Goal: Information Seeking & Learning: Learn about a topic

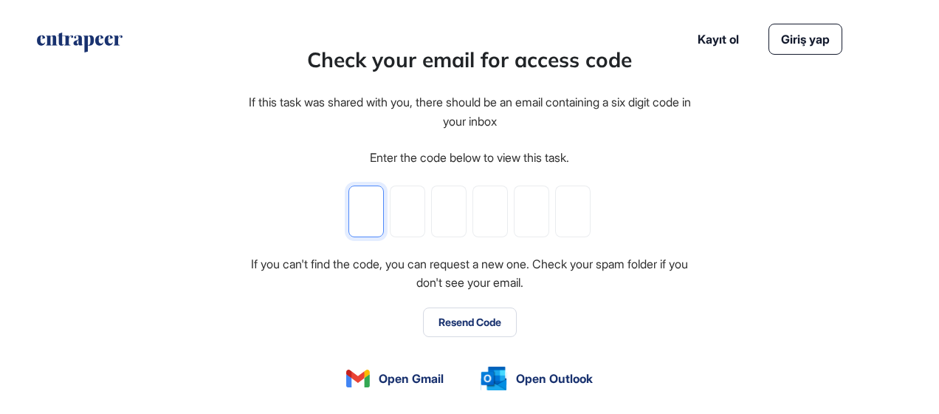
click at [378, 211] on input "tel" at bounding box center [366, 211] width 35 height 52
type input "*"
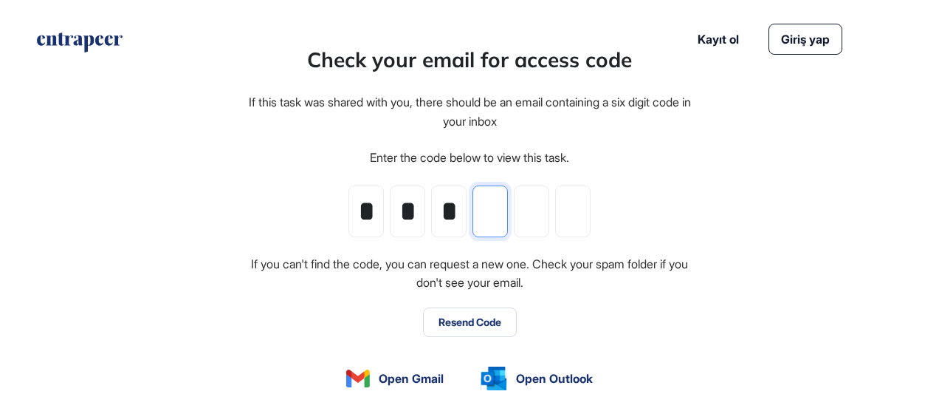
type input "*"
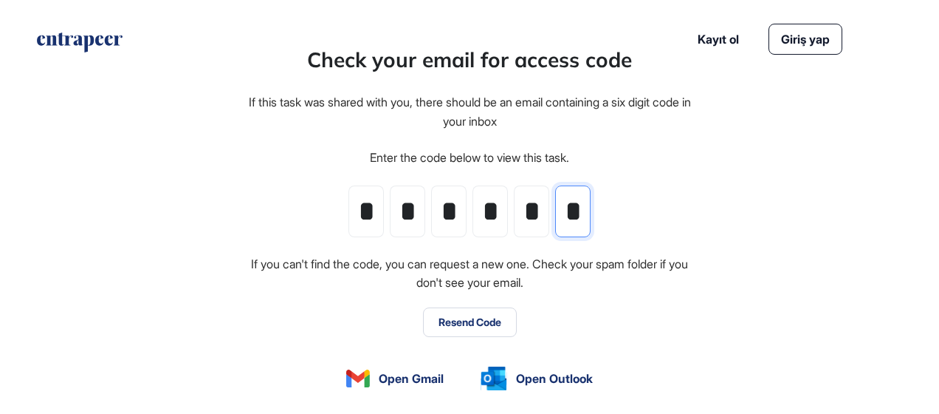
type input "*"
click at [756, 229] on div "Check your email for access code If this task was shared with you, there should…" at bounding box center [470, 246] width 916 height 405
click at [477, 321] on button "Resend Code" at bounding box center [470, 322] width 94 height 30
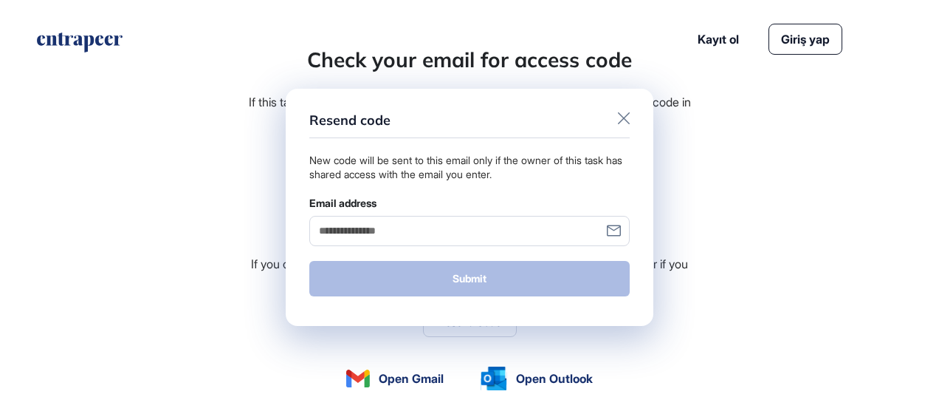
click at [625, 118] on icon at bounding box center [624, 118] width 12 height 12
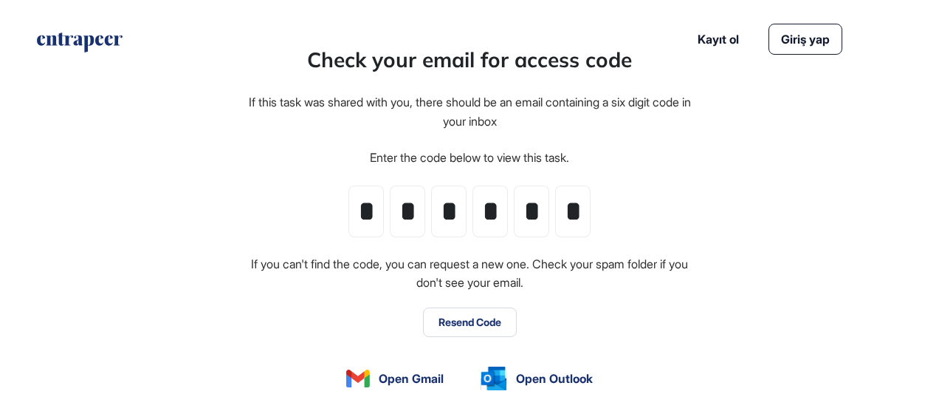
drag, startPoint x: 806, startPoint y: 47, endPoint x: 801, endPoint y: 57, distance: 11.6
click at [808, 46] on link "Giriş yap" at bounding box center [806, 39] width 74 height 31
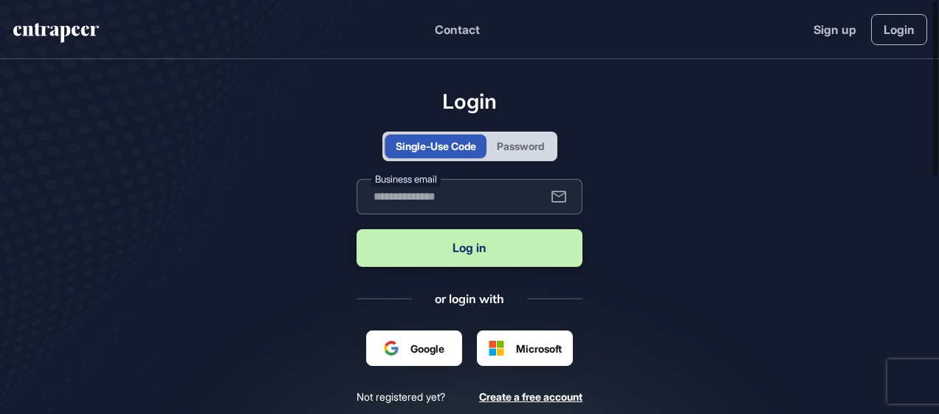
click at [416, 195] on input "text" at bounding box center [470, 196] width 226 height 35
type input "**********"
click at [489, 248] on button "Log in" at bounding box center [470, 248] width 226 height 38
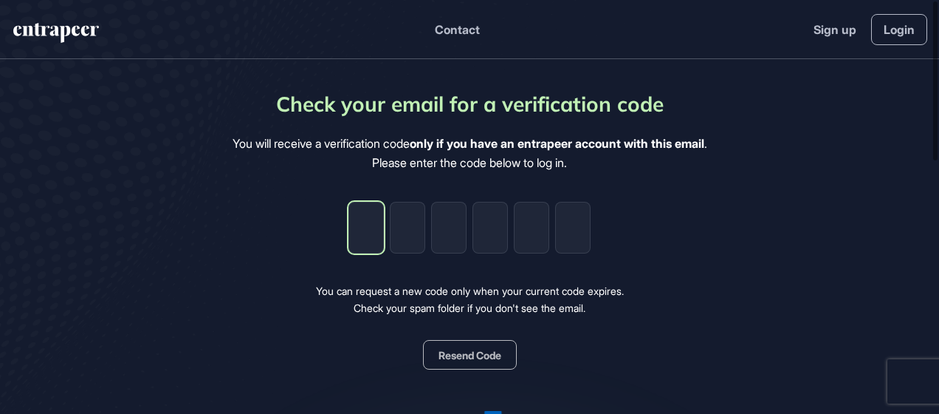
type input "*"
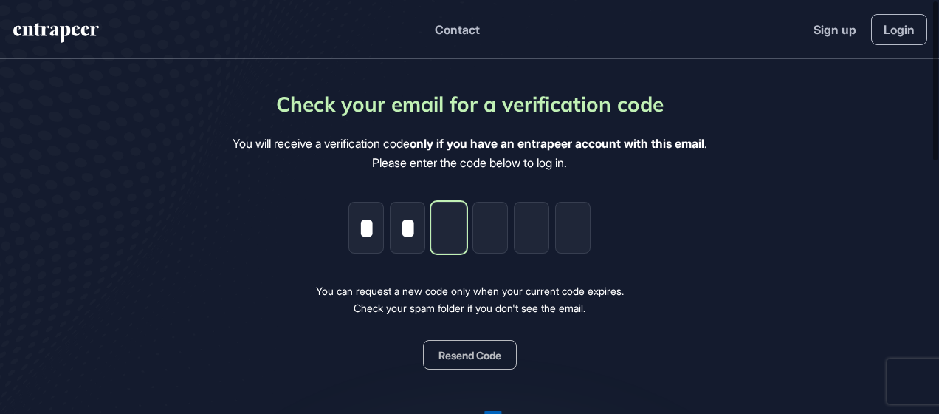
type input "*"
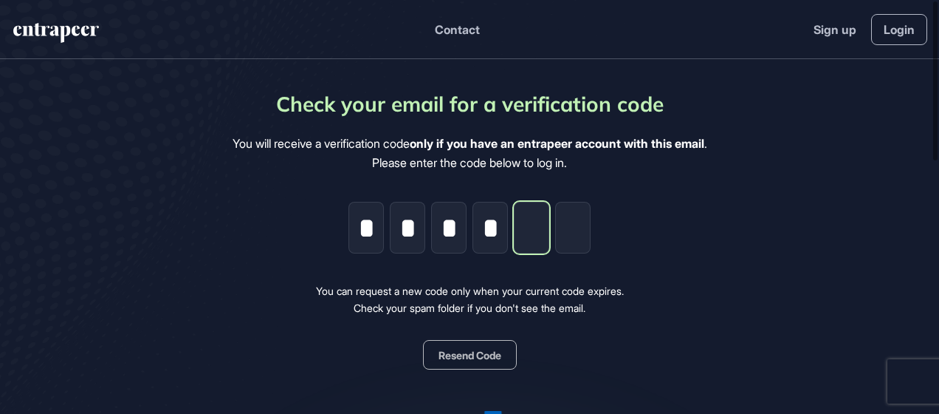
type input "*"
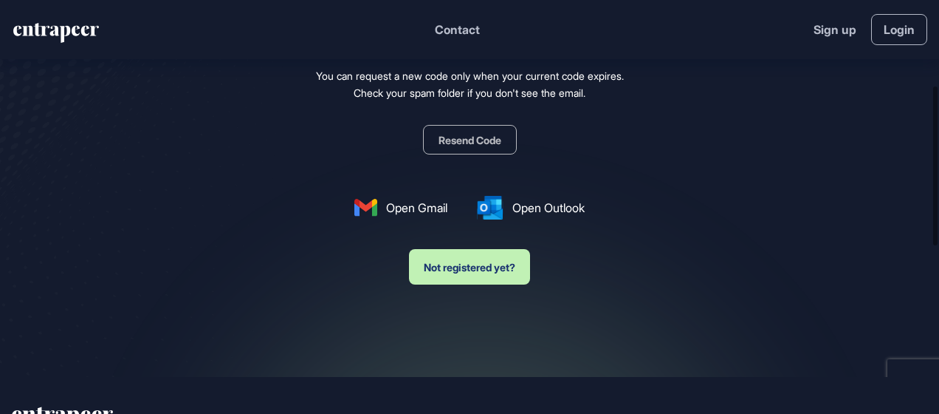
scroll to position [222, 0]
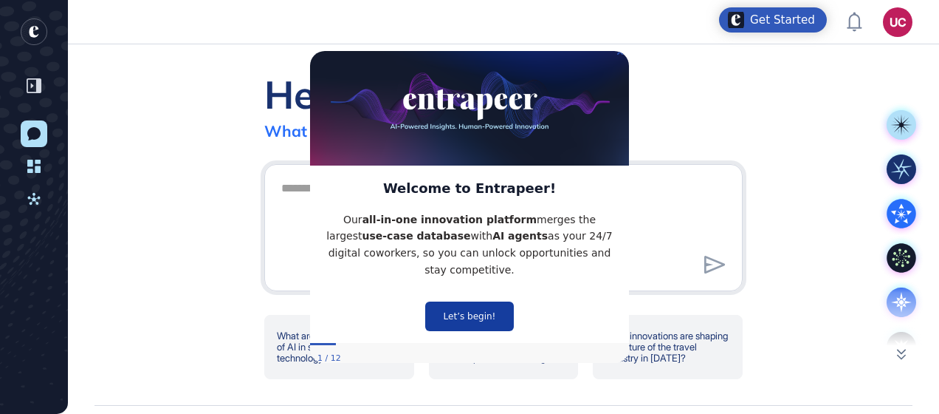
click at [465, 312] on button "Let’s begin!" at bounding box center [469, 316] width 89 height 30
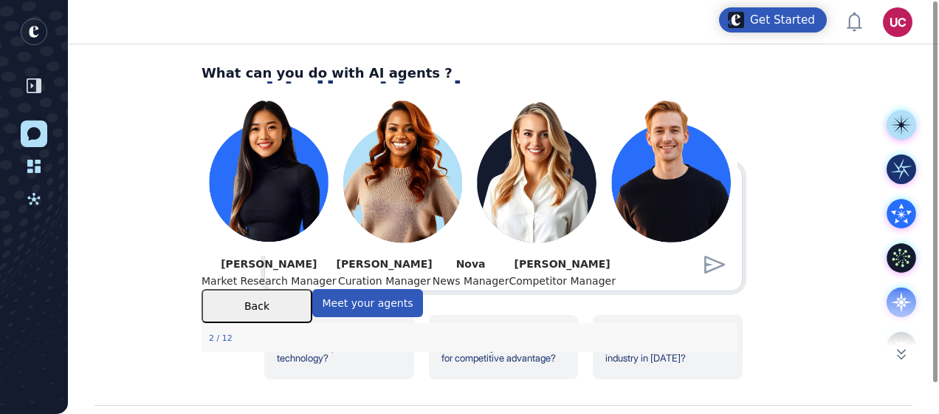
click at [772, 126] on div "Hello, [PERSON_NAME] What sparks your interest [DATE]? What are the latest use …" at bounding box center [503, 224] width 871 height 360
click at [30, 165] on icon at bounding box center [33, 166] width 13 height 13
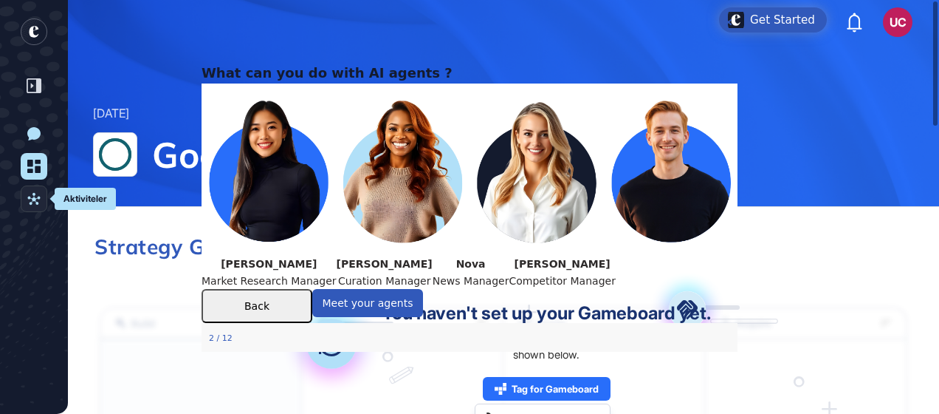
click at [34, 203] on icon at bounding box center [33, 198] width 13 height 13
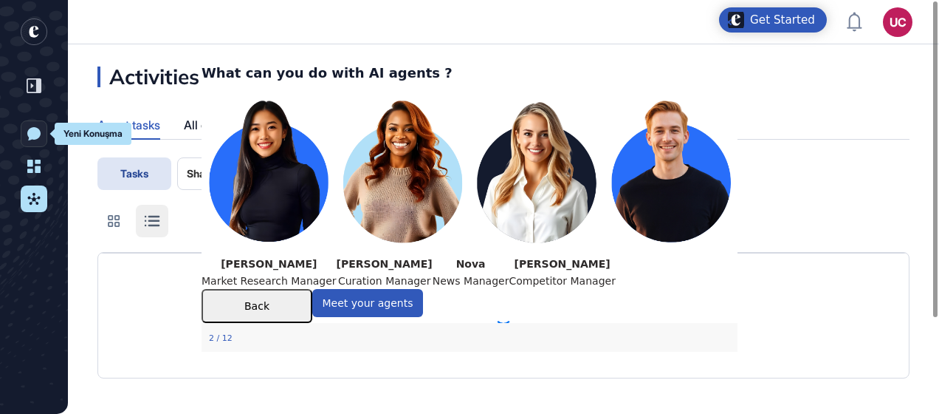
click at [27, 77] on div at bounding box center [34, 86] width 28 height 28
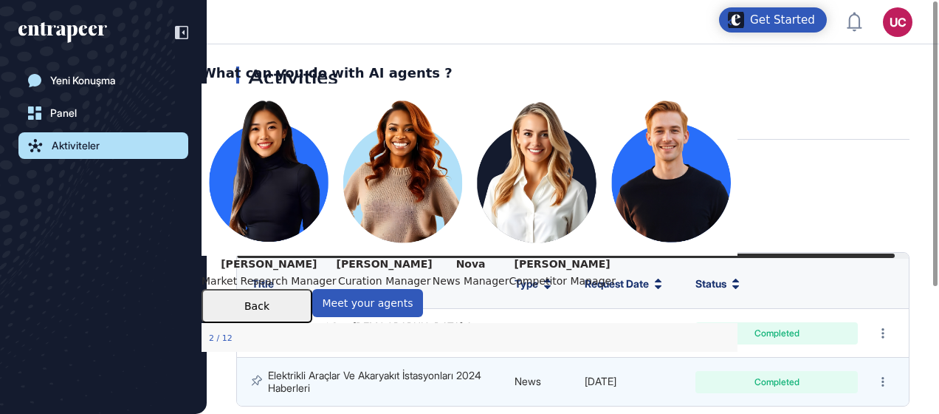
click at [783, 99] on div "Activities Agent tasks All conversation history Tasks Shared with me Columns Se…" at bounding box center [573, 284] width 733 height 437
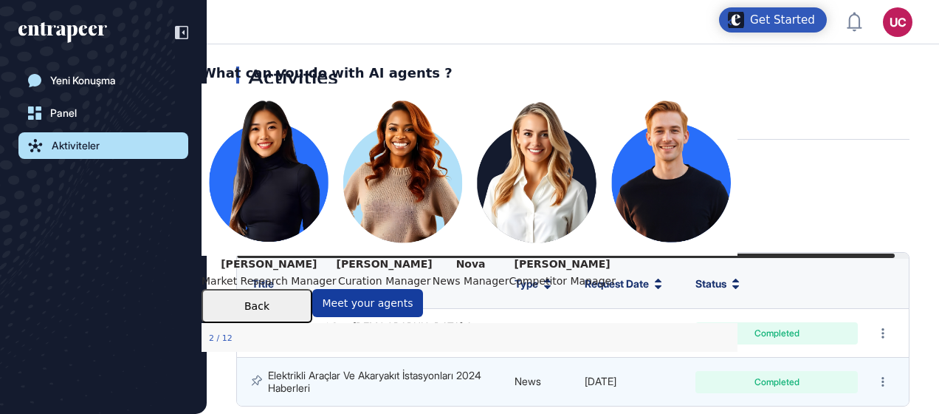
click at [423, 317] on button "Meet your agents" at bounding box center [367, 303] width 111 height 28
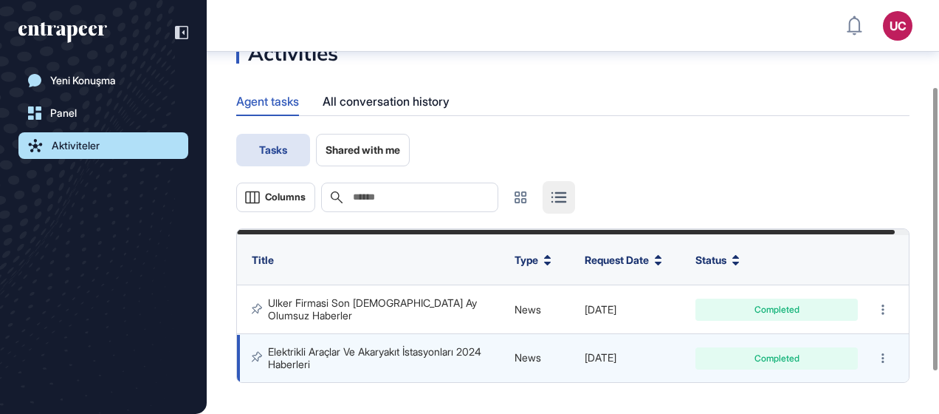
scroll to position [155, 0]
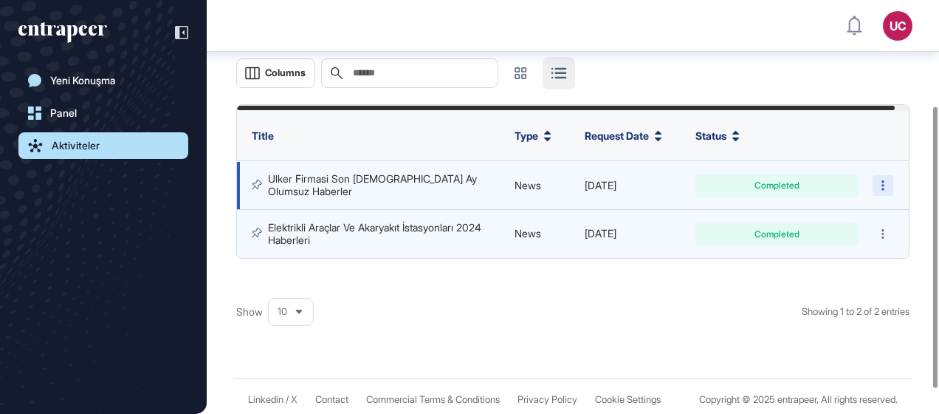
click at [882, 184] on icon at bounding box center [883, 185] width 3 height 10
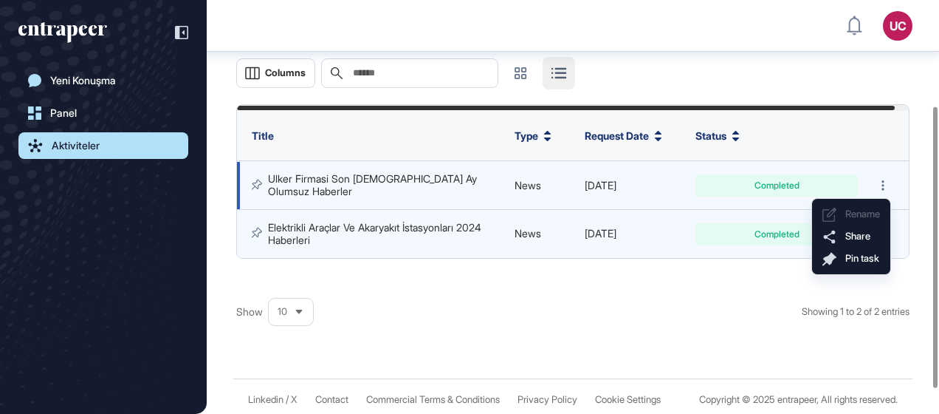
click at [639, 176] on td "[DATE]" at bounding box center [632, 185] width 111 height 49
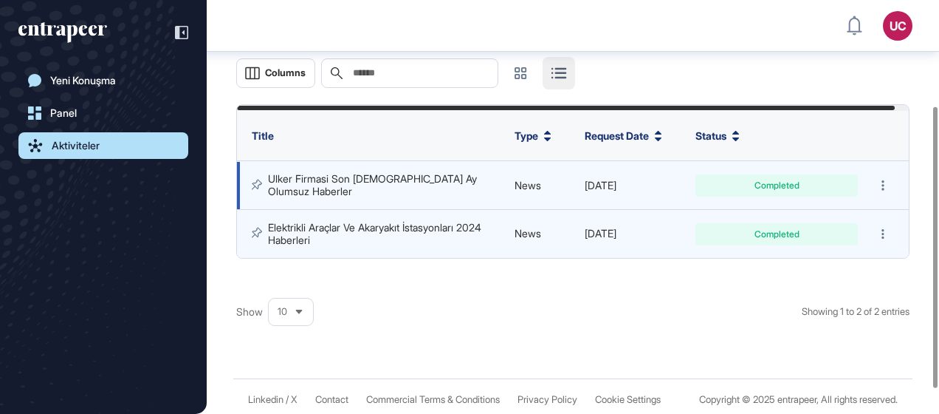
drag, startPoint x: 416, startPoint y: 179, endPoint x: 381, endPoint y: 187, distance: 36.4
click at [416, 179] on link "Ulker Firmasi Son [DEMOGRAPHIC_DATA] Ay Olumsuz Haberler" at bounding box center [374, 184] width 212 height 24
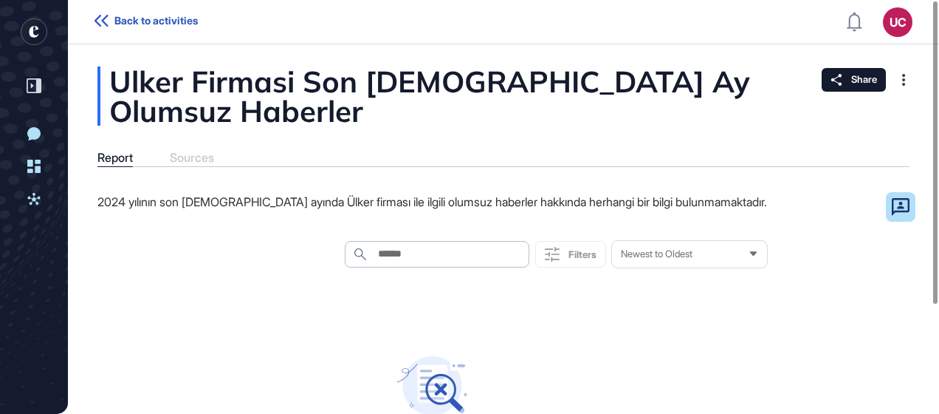
click at [131, 25] on span "Back to activities" at bounding box center [155, 21] width 83 height 12
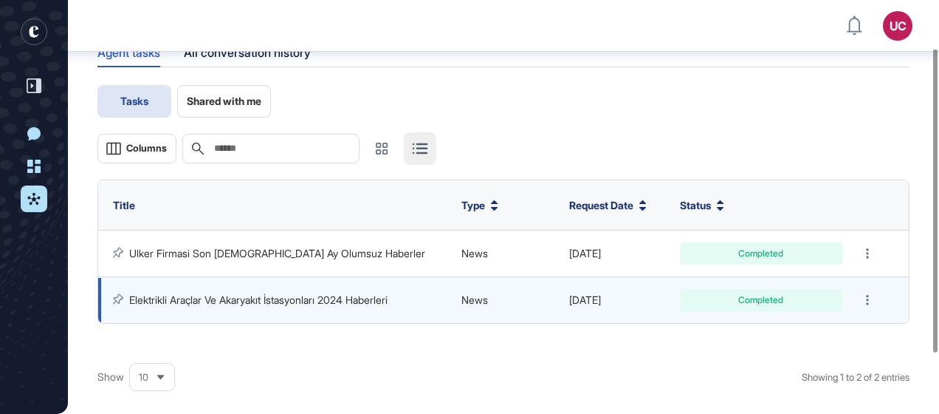
scroll to position [81, 0]
click at [302, 295] on link "Elektrikli Araçlar Ve Akaryakıt İstasyonları 2024 Haberleri" at bounding box center [258, 298] width 258 height 13
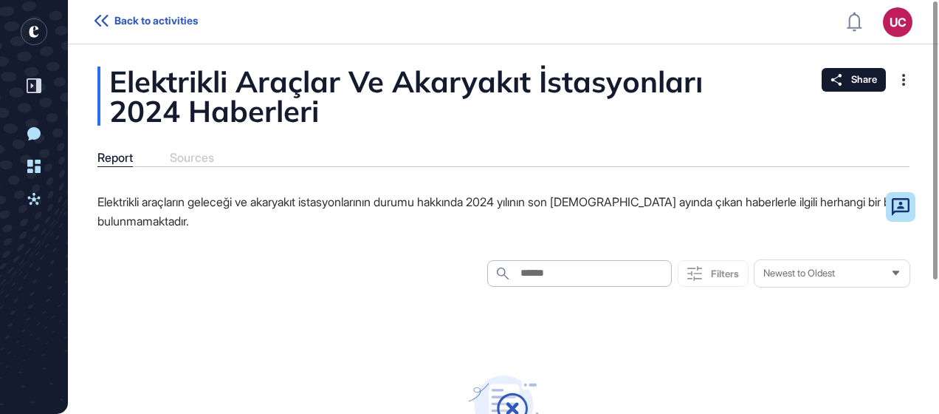
click at [110, 16] on link "Back to activities" at bounding box center [151, 22] width 113 height 14
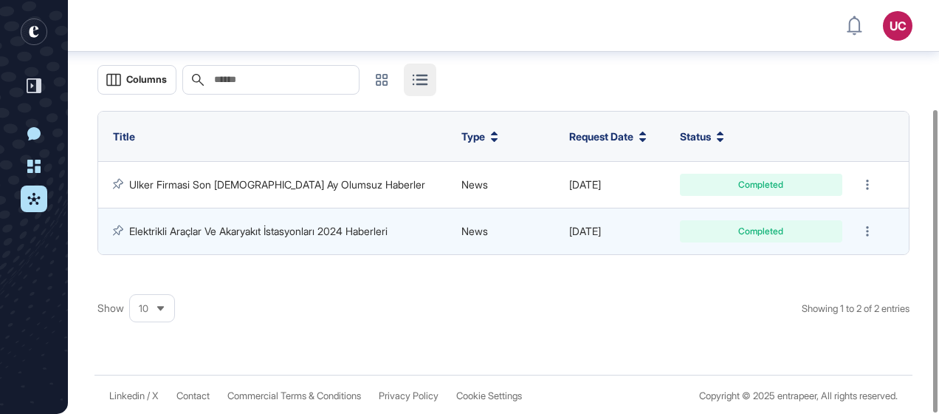
scroll to position [149, 0]
click at [162, 306] on icon at bounding box center [161, 308] width 10 height 10
drag, startPoint x: 162, startPoint y: 306, endPoint x: 180, endPoint y: 298, distance: 19.5
click at [162, 303] on icon at bounding box center [161, 308] width 10 height 10
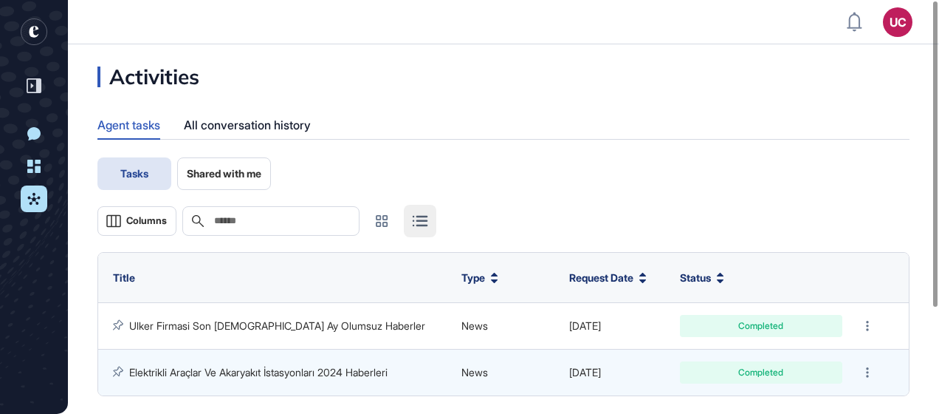
click at [216, 168] on span "Shared with me" at bounding box center [224, 174] width 75 height 12
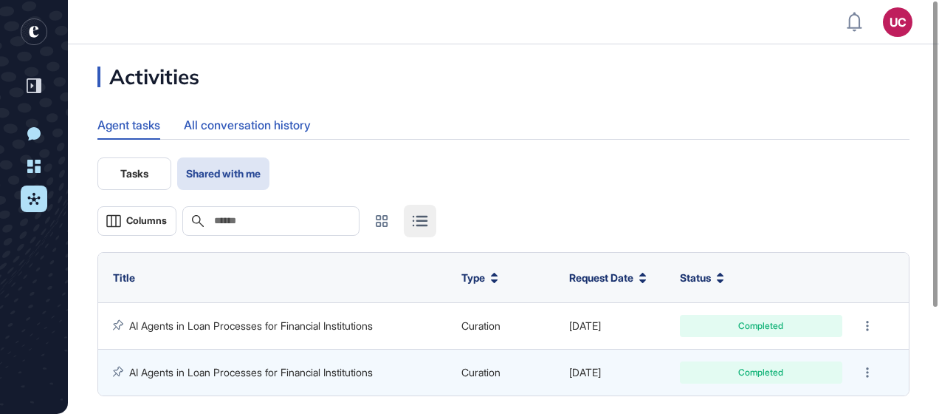
click at [211, 130] on div "All conversation history" at bounding box center [247, 125] width 127 height 29
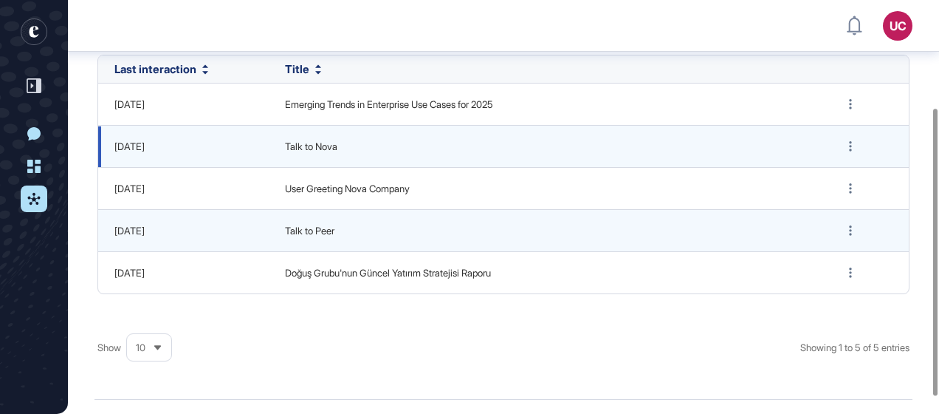
scroll to position [155, 0]
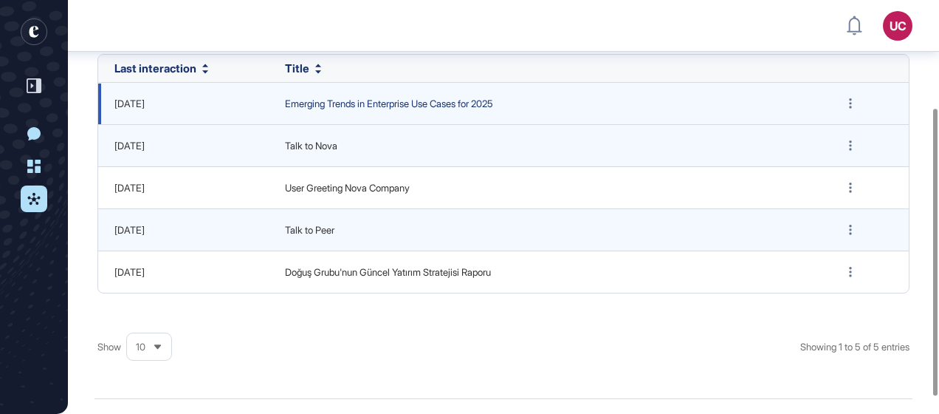
click at [368, 103] on span "Emerging Trends in Enterprise Use Cases for 2025" at bounding box center [546, 104] width 523 height 15
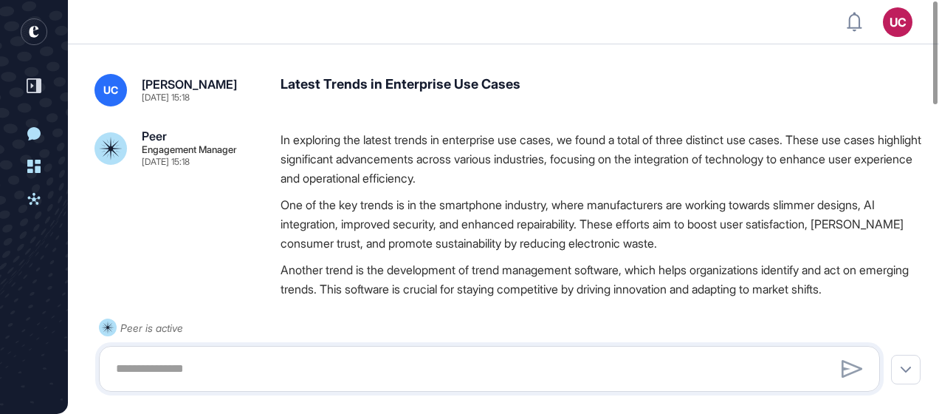
click at [183, 151] on div "Engagement Manager" at bounding box center [189, 150] width 95 height 10
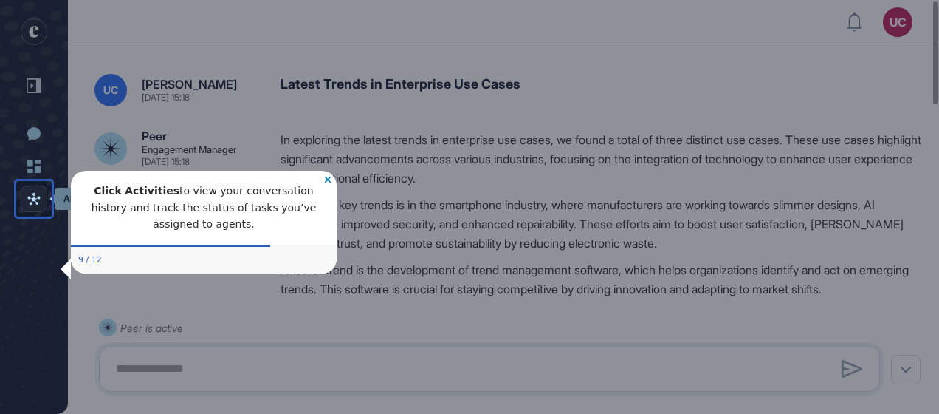
click at [41, 190] on link "Aktiviteler" at bounding box center [34, 198] width 27 height 27
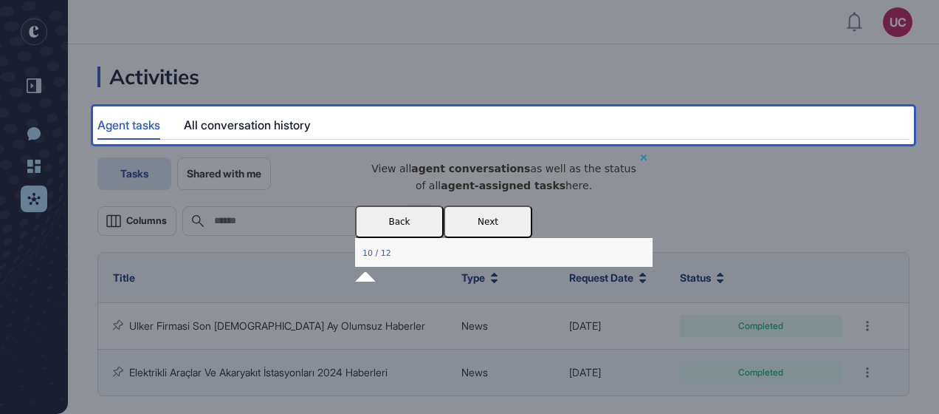
click at [640, 160] on icon "Close Preview" at bounding box center [643, 157] width 6 height 6
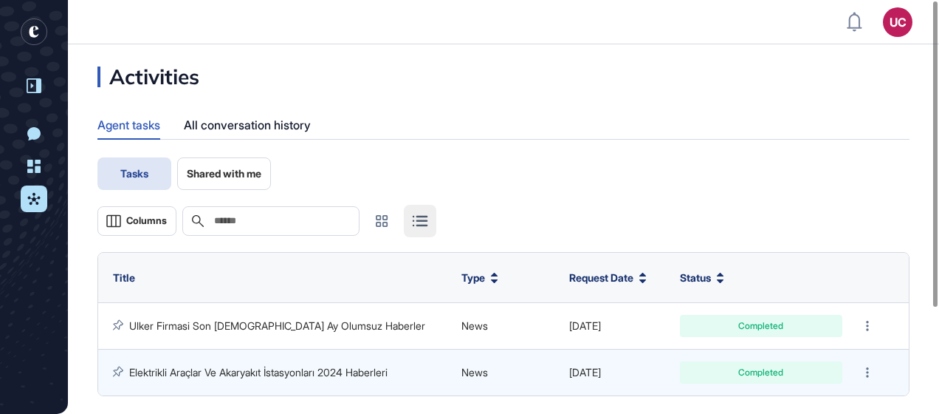
click at [42, 81] on div at bounding box center [34, 86] width 28 height 28
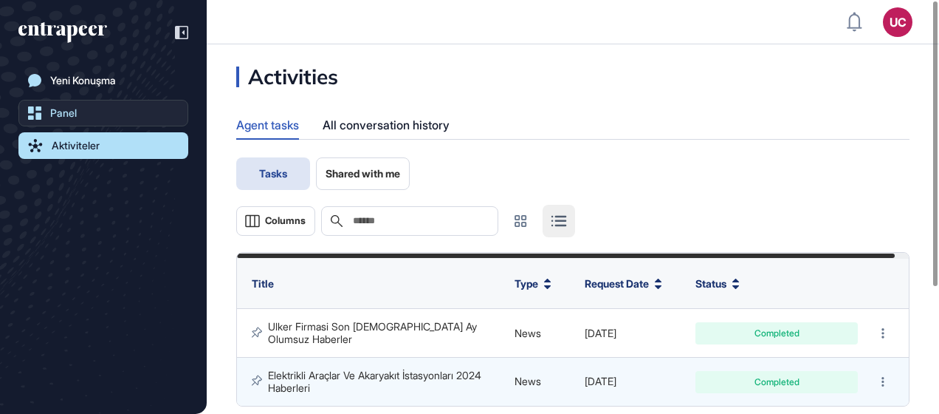
click at [55, 114] on div "Panel" at bounding box center [63, 113] width 27 height 12
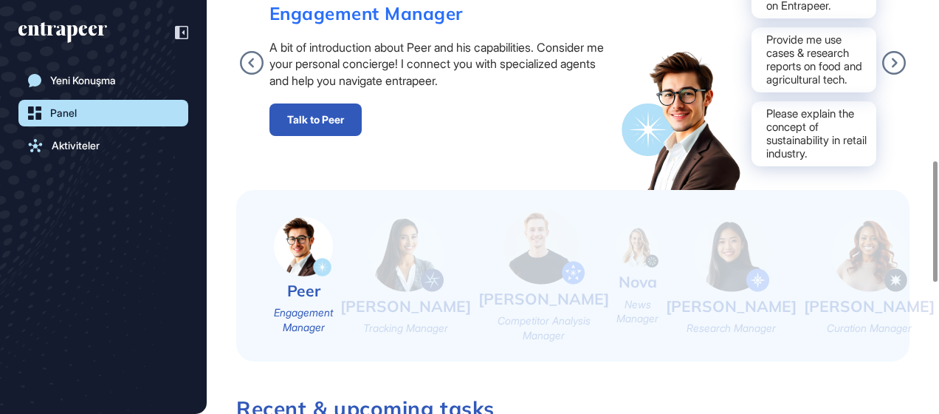
scroll to position [479, 0]
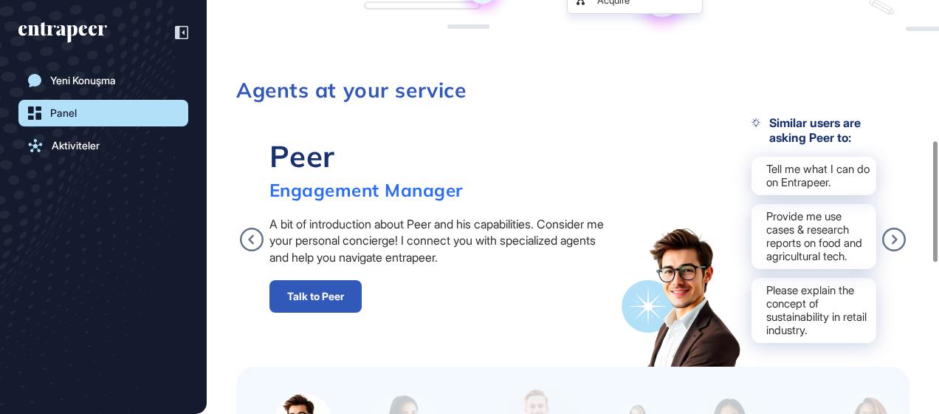
click at [849, 204] on div "Tell me what I can do on Entrapeer." at bounding box center [814, 236] width 125 height 65
click at [820, 204] on div "Tell me what I can do on Entrapeer." at bounding box center [814, 236] width 125 height 65
click at [826, 204] on div "Tell me what I can do on Entrapeer." at bounding box center [814, 236] width 125 height 65
click at [784, 204] on div "Tell me what I can do on Entrapeer." at bounding box center [814, 236] width 125 height 65
drag, startPoint x: 768, startPoint y: 165, endPoint x: 852, endPoint y: 193, distance: 89.0
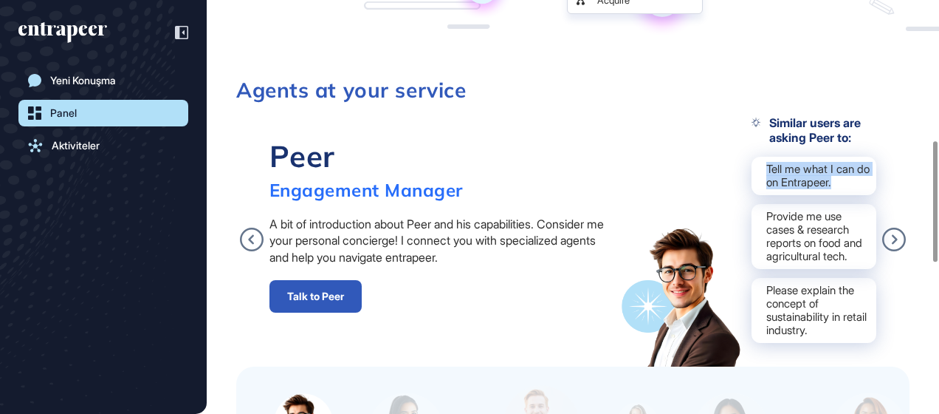
click at [852, 204] on div "Tell me what I can do on Entrapeer." at bounding box center [814, 236] width 125 height 65
drag, startPoint x: 852, startPoint y: 193, endPoint x: 800, endPoint y: 171, distance: 56.9
copy div "Tell me what I can do on Entrapeer."
click at [323, 295] on link "Talk to Peer" at bounding box center [316, 296] width 92 height 32
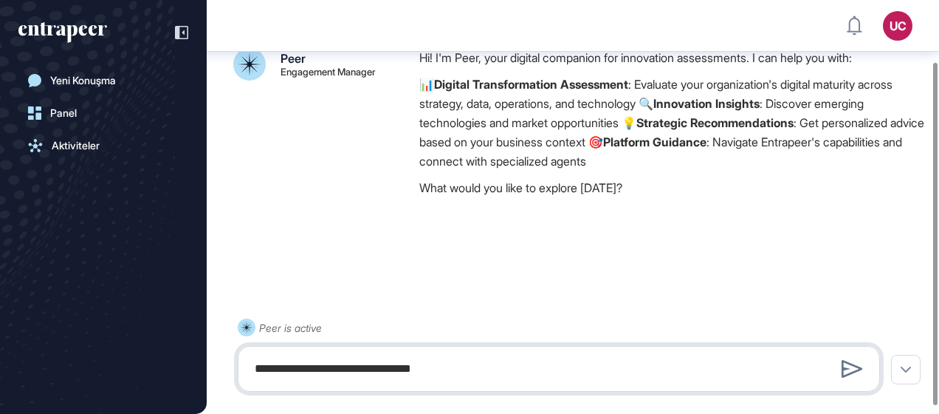
scroll to position [83, 0]
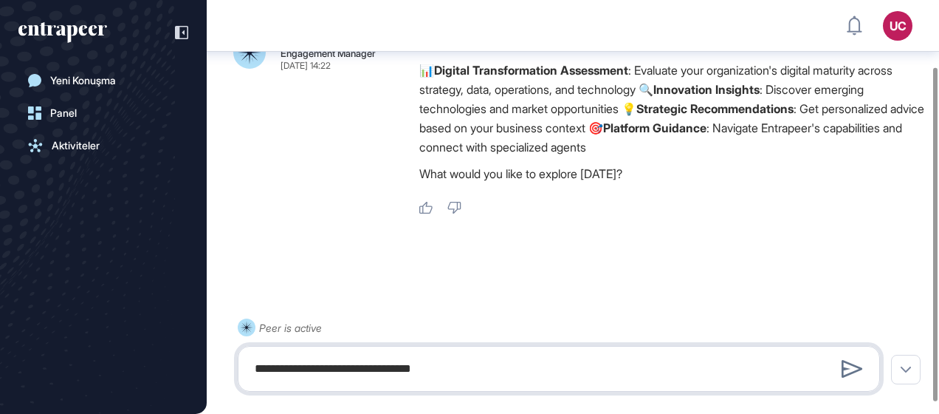
type textarea "**********"
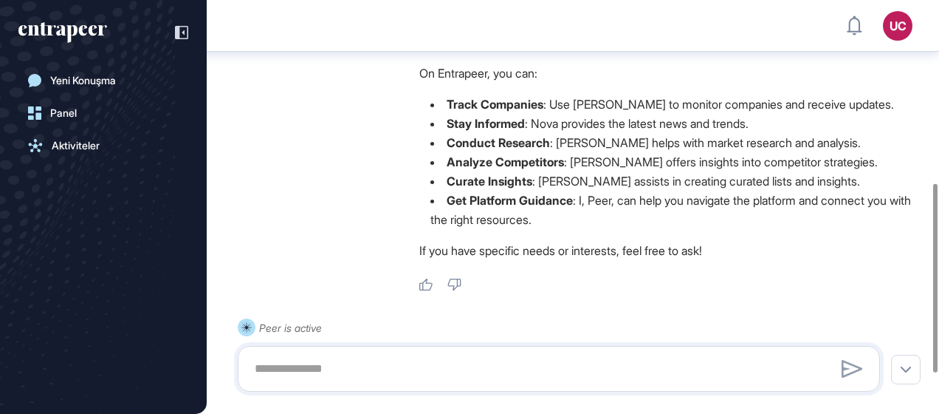
scroll to position [399, 0]
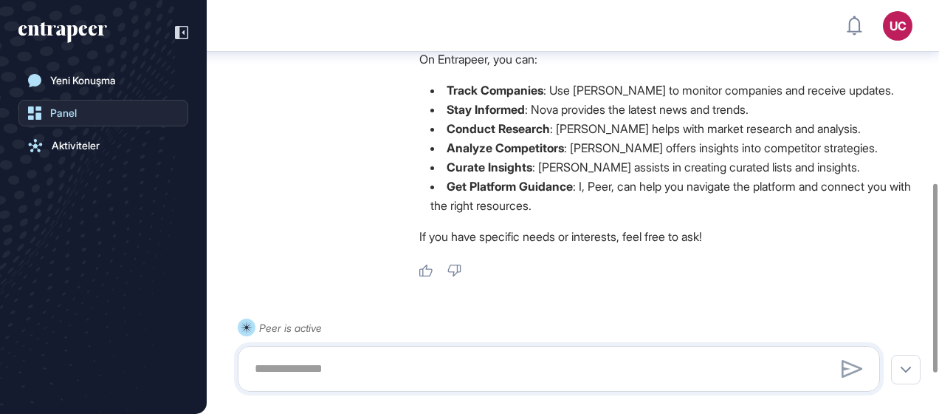
click at [74, 105] on link "Panel" at bounding box center [103, 113] width 170 height 27
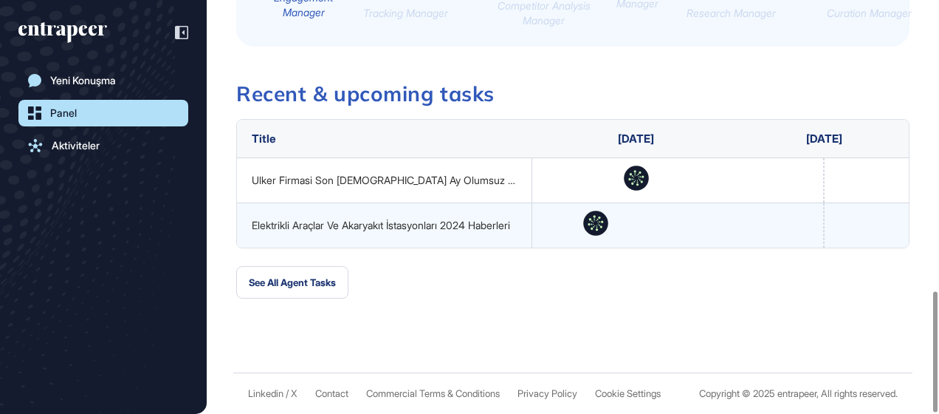
scroll to position [996, 0]
click at [78, 75] on div "Yeni Konuşma" at bounding box center [83, 81] width 66 height 12
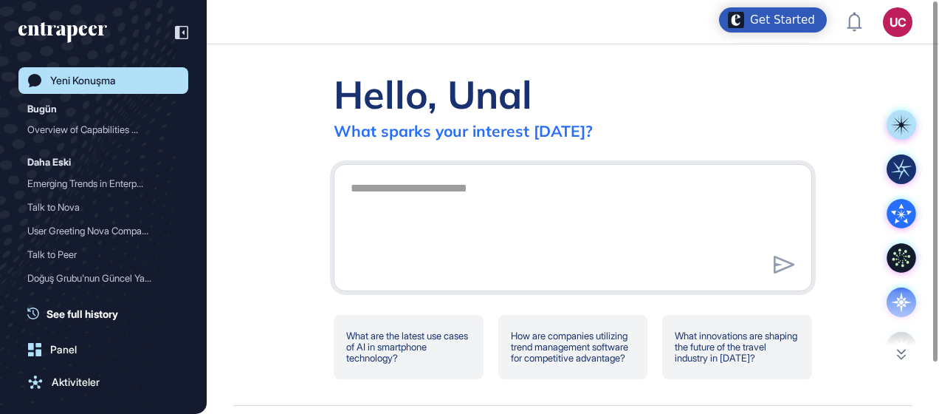
click at [68, 378] on div "Aktiviteler" at bounding box center [76, 382] width 48 height 12
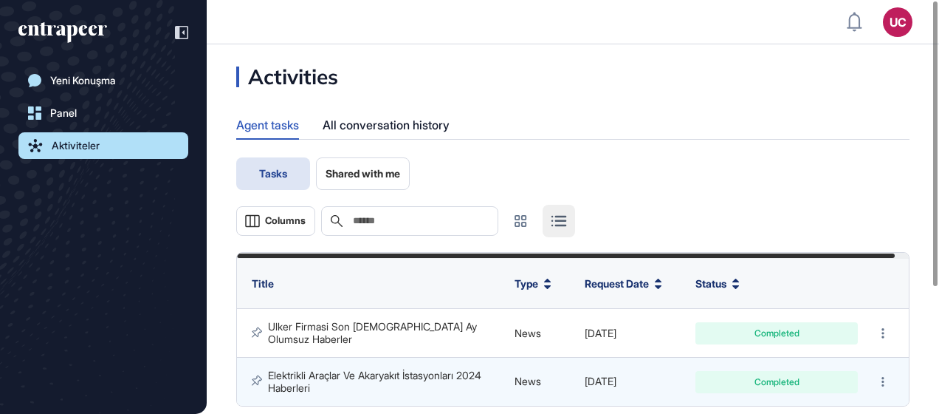
click at [372, 171] on span "Shared with me" at bounding box center [363, 174] width 75 height 12
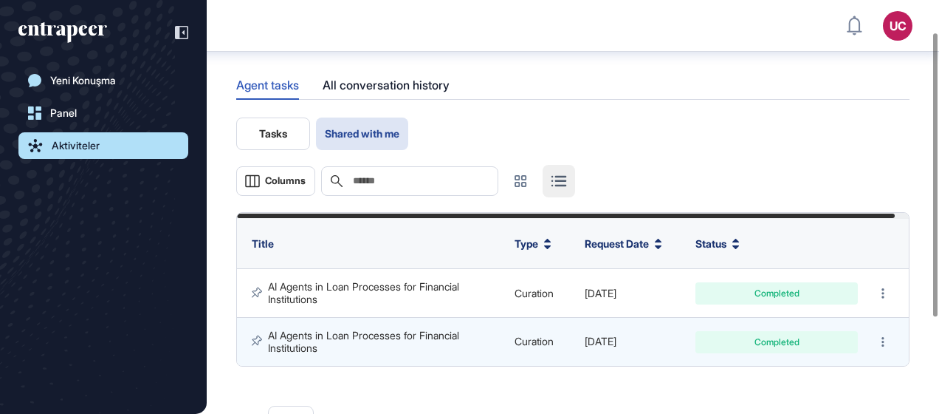
scroll to position [155, 0]
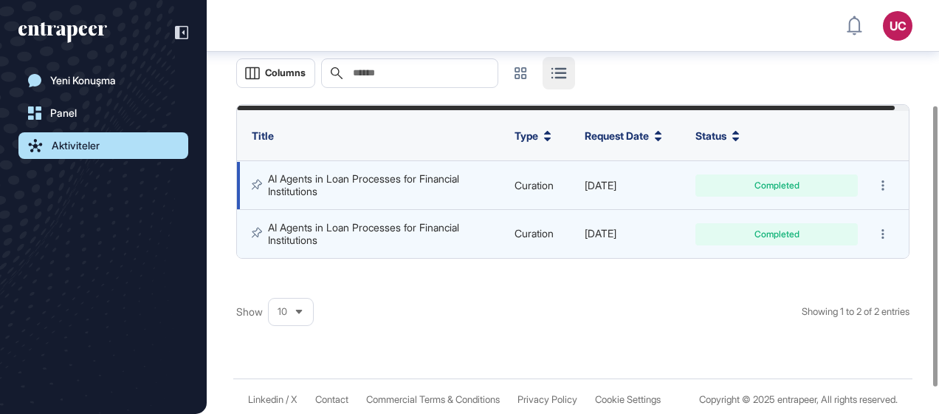
click at [761, 182] on div "Completed" at bounding box center [777, 185] width 140 height 9
click at [576, 180] on td "Curation" at bounding box center [542, 185] width 70 height 49
click at [399, 176] on link "AI Agents in Loan Processes for Financial Institutions" at bounding box center [365, 184] width 194 height 24
